Goal: Find specific page/section: Find specific page/section

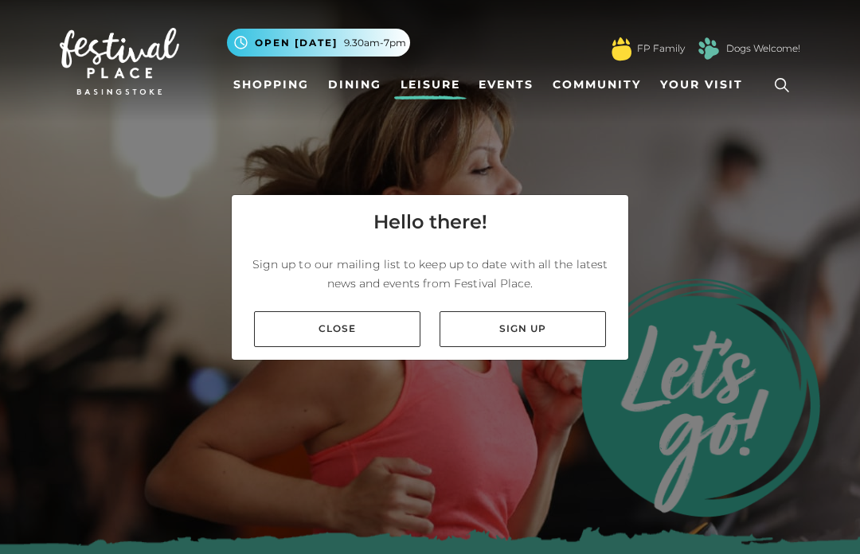
scroll to position [55, 0]
click at [375, 311] on link "Close" at bounding box center [337, 329] width 166 height 36
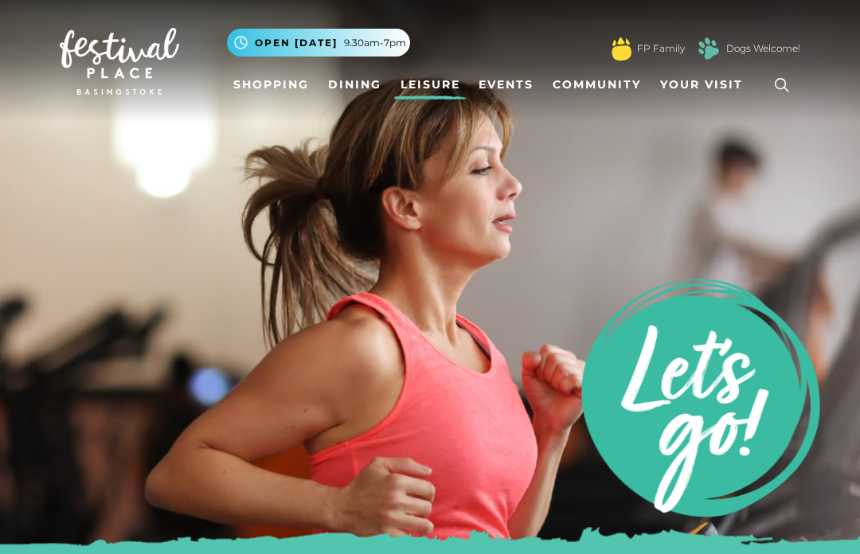
click at [506, 75] on link "Events" at bounding box center [506, 84] width 68 height 29
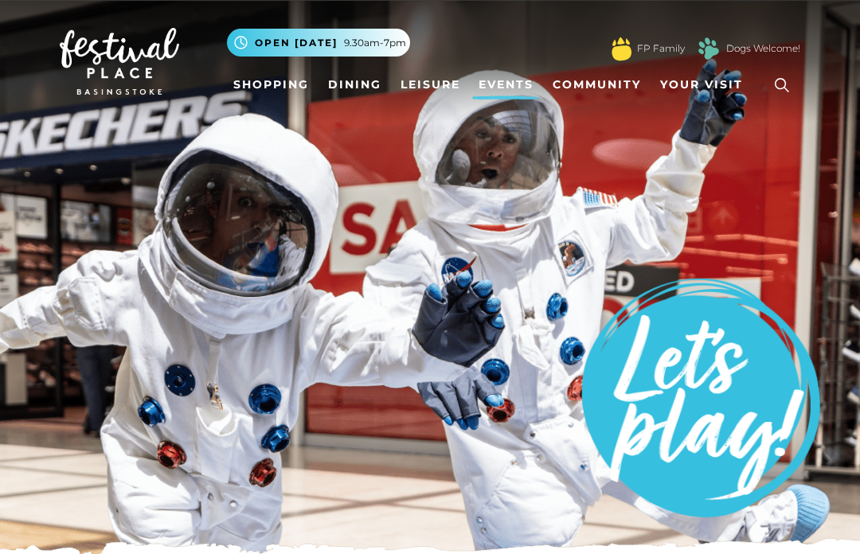
click at [428, 92] on link "Leisure" at bounding box center [430, 84] width 72 height 29
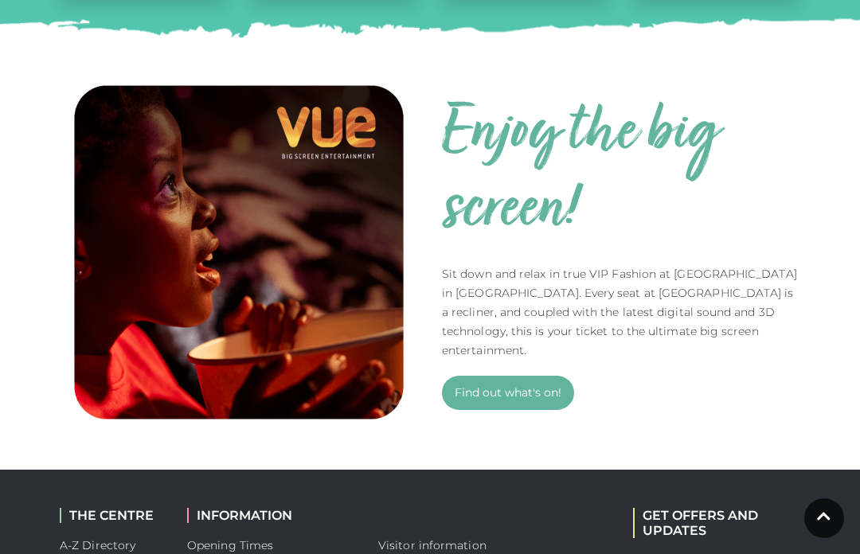
scroll to position [986, 0]
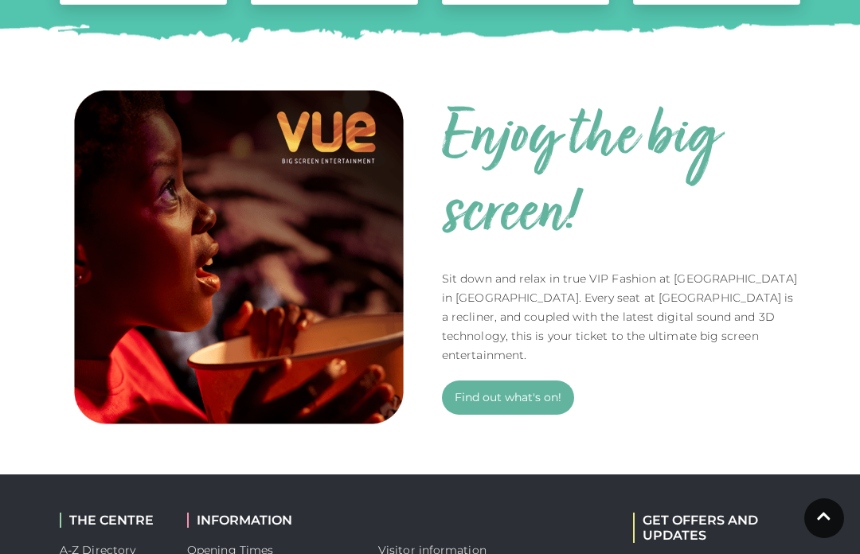
click at [543, 390] on link "Find out what's on!" at bounding box center [508, 398] width 132 height 34
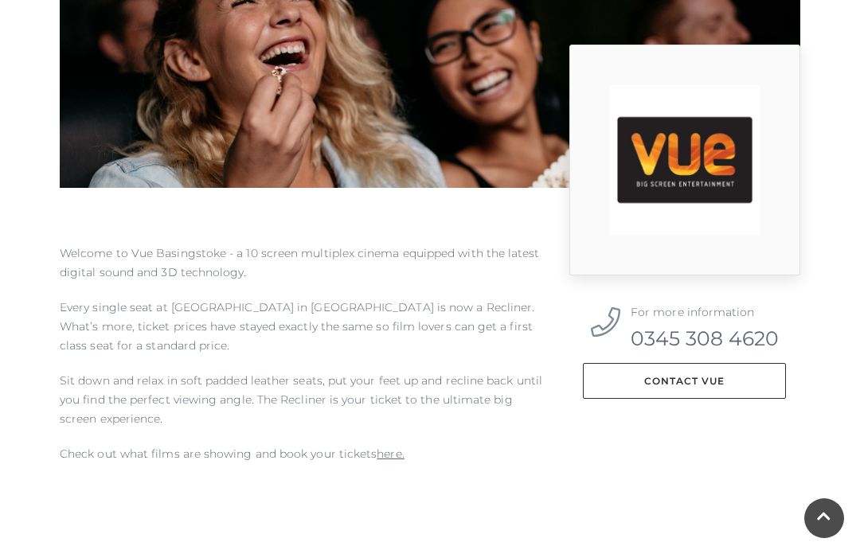
scroll to position [520, 0]
click at [379, 452] on link "here." at bounding box center [390, 454] width 27 height 14
